Goal: Task Accomplishment & Management: Use online tool/utility

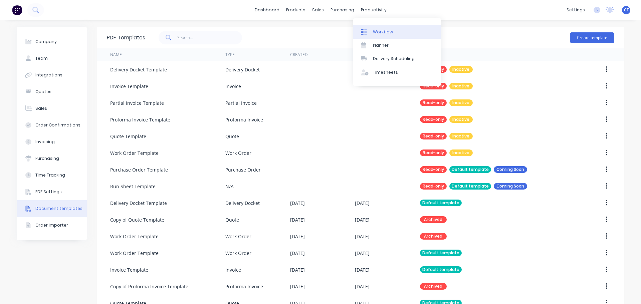
click at [367, 27] on link "Workflow" at bounding box center [397, 31] width 88 height 13
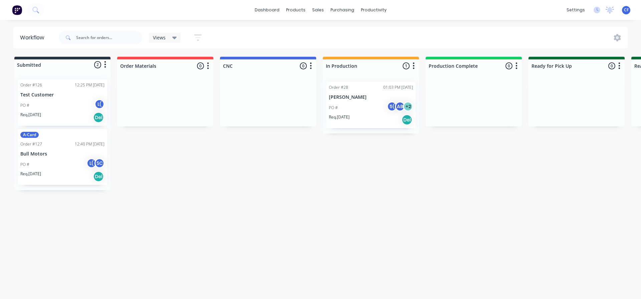
click at [79, 150] on div "A-Card Order #127 12:40 PM [DATE] Bull Motors PO # L( SC Req. [DATE] Del" at bounding box center [62, 157] width 89 height 56
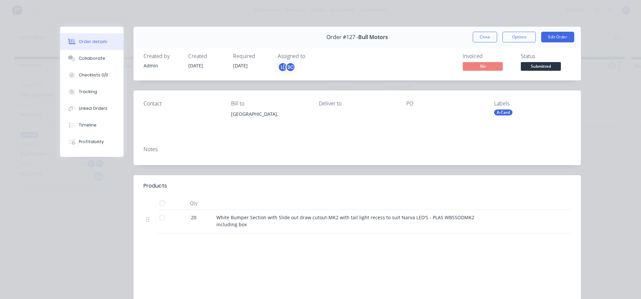
click at [189, 205] on div "Qty" at bounding box center [194, 203] width 40 height 13
click at [93, 62] on button "Collaborate" at bounding box center [91, 58] width 63 height 17
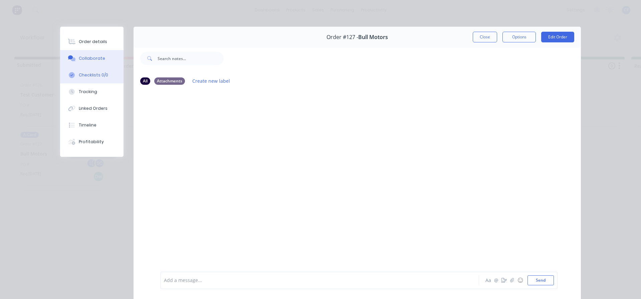
click at [86, 75] on div "Checklists 0/0" at bounding box center [93, 75] width 29 height 6
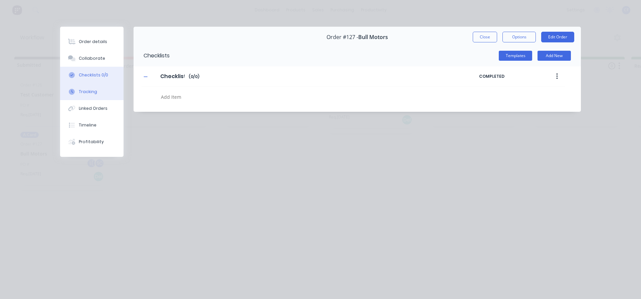
type textarea "x"
click at [86, 91] on div "Tracking" at bounding box center [88, 92] width 18 height 6
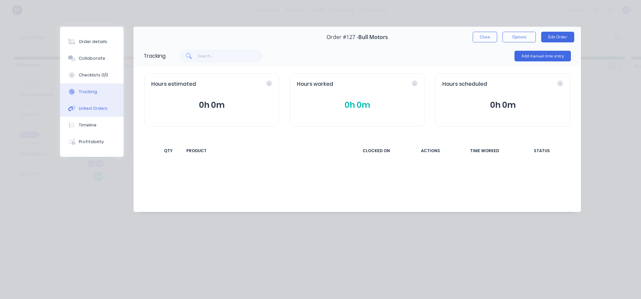
click at [86, 103] on button "Linked Orders" at bounding box center [91, 108] width 63 height 17
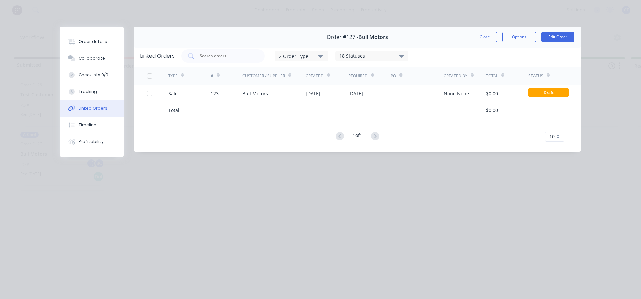
click at [89, 114] on button "Linked Orders" at bounding box center [91, 108] width 63 height 17
click at [90, 121] on button "Timeline" at bounding box center [91, 125] width 63 height 17
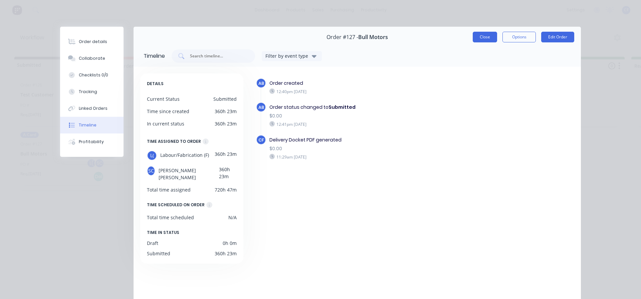
click at [484, 35] on button "Close" at bounding box center [484, 37] width 24 height 11
